Goal: Task Accomplishment & Management: Check status

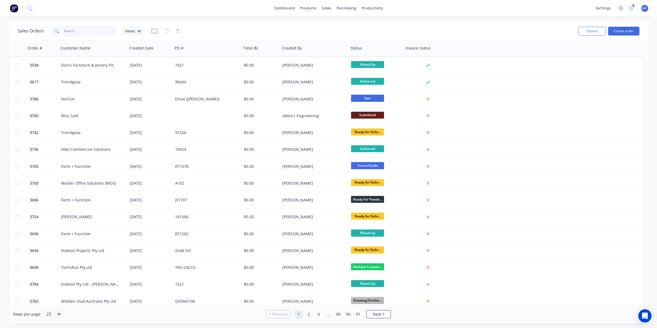
click at [98, 34] on input "text" at bounding box center [91, 31] width 54 height 11
click at [325, 6] on div "sales" at bounding box center [326, 8] width 15 height 8
click at [340, 27] on div "Sales Orders" at bounding box center [346, 26] width 23 height 5
click at [75, 31] on input "text" at bounding box center [91, 31] width 54 height 11
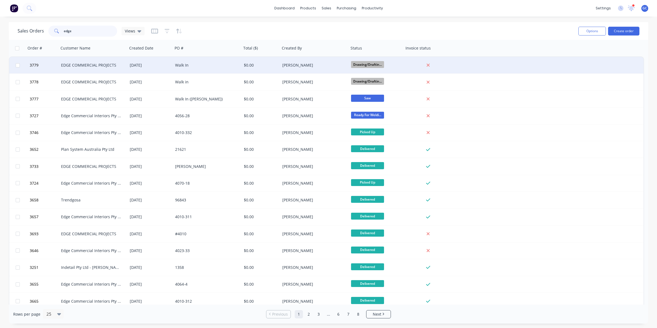
type input "edge"
click at [182, 66] on div "Walk In" at bounding box center [205, 64] width 61 height 5
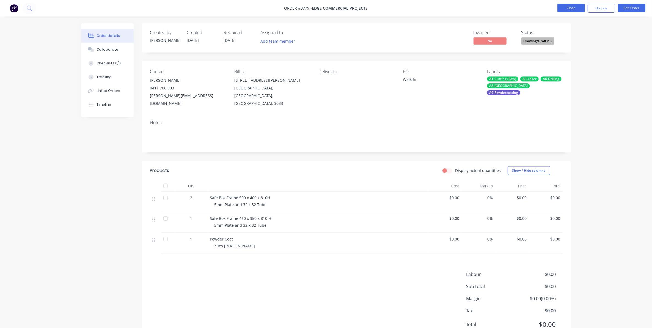
click at [573, 7] on button "Close" at bounding box center [570, 8] width 27 height 8
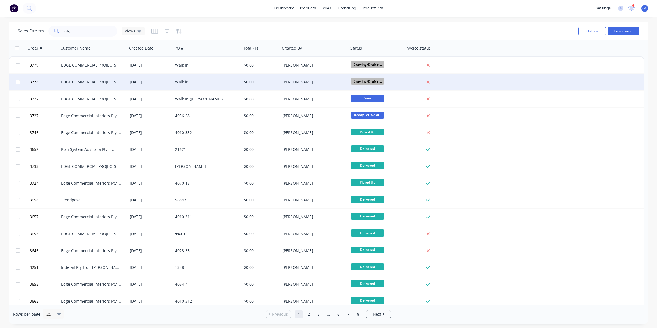
click at [193, 81] on div "Walk in" at bounding box center [205, 81] width 61 height 5
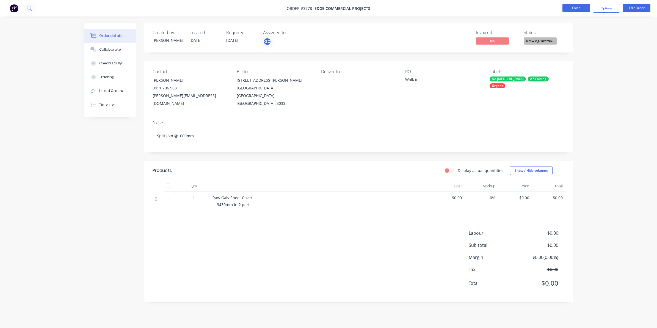
click at [575, 7] on button "Close" at bounding box center [575, 8] width 27 height 8
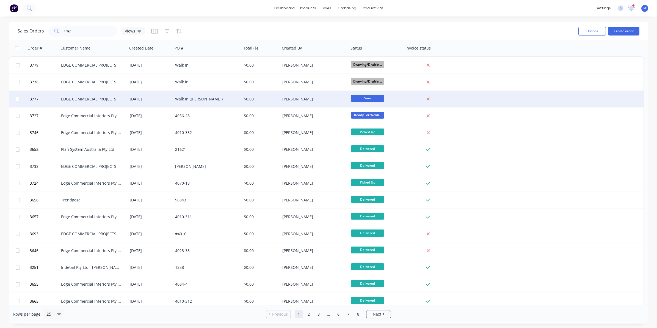
click at [234, 96] on div "Walk In ([PERSON_NAME])" at bounding box center [205, 98] width 61 height 5
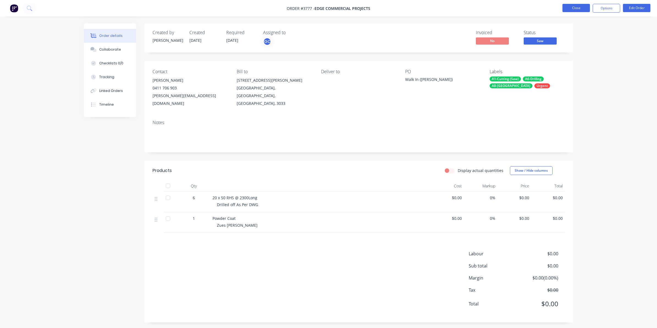
click at [575, 10] on button "Close" at bounding box center [575, 8] width 27 height 8
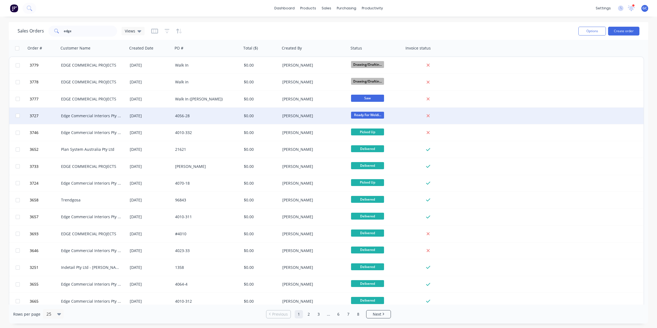
click at [230, 113] on div "4056-28" at bounding box center [205, 115] width 61 height 5
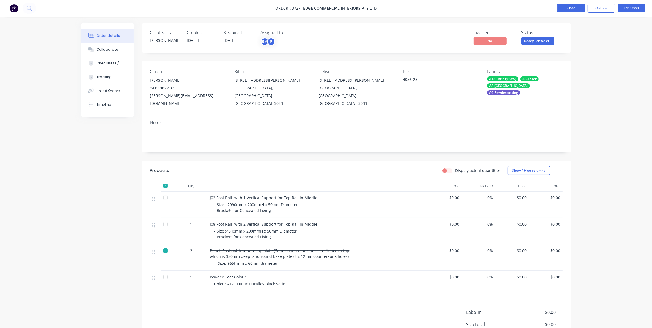
click at [575, 4] on button "Close" at bounding box center [570, 8] width 27 height 8
